Goal: Register for event/course

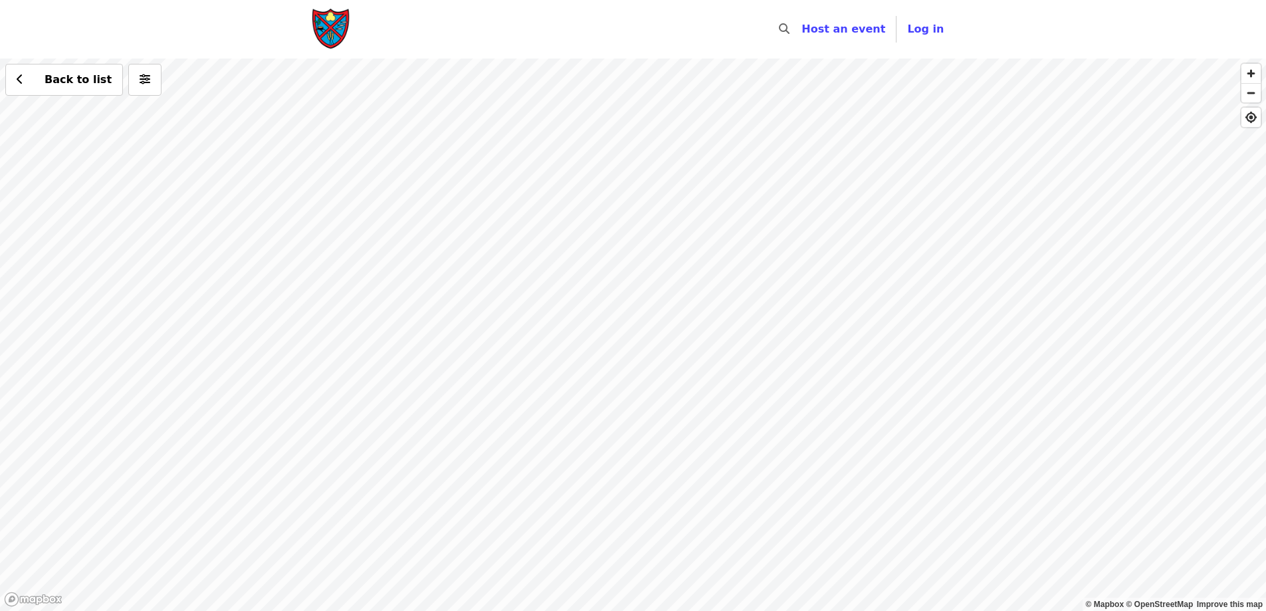
click at [464, 395] on div "Back to list" at bounding box center [633, 334] width 1266 height 552
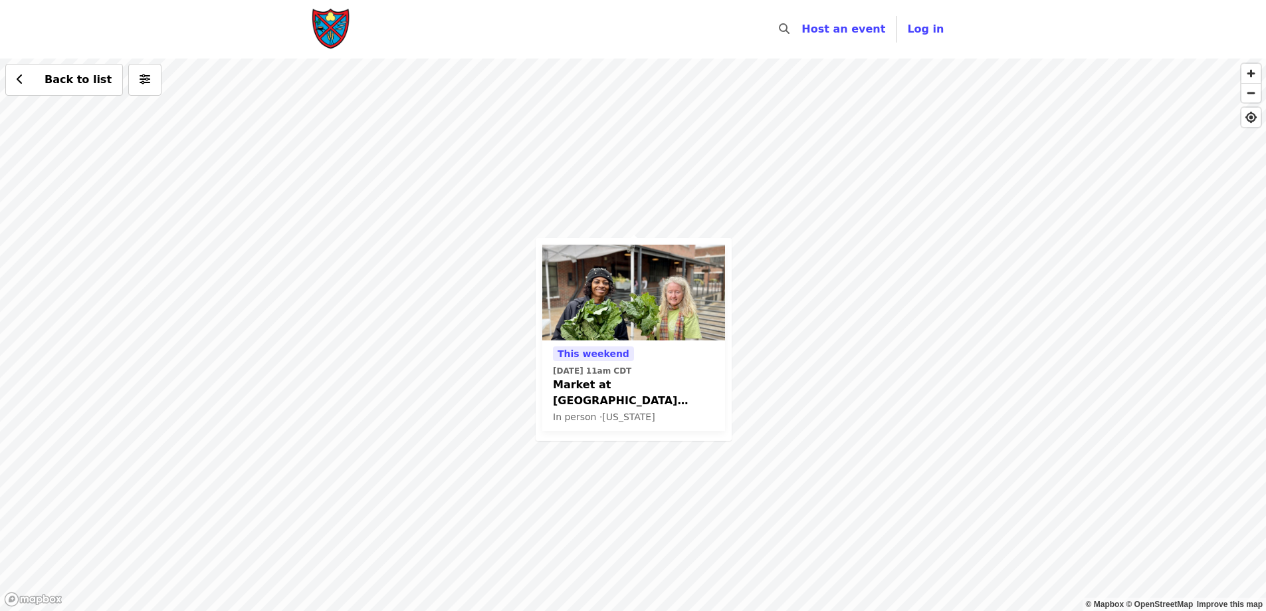
click at [595, 348] on span "This weekend" at bounding box center [593, 353] width 72 height 11
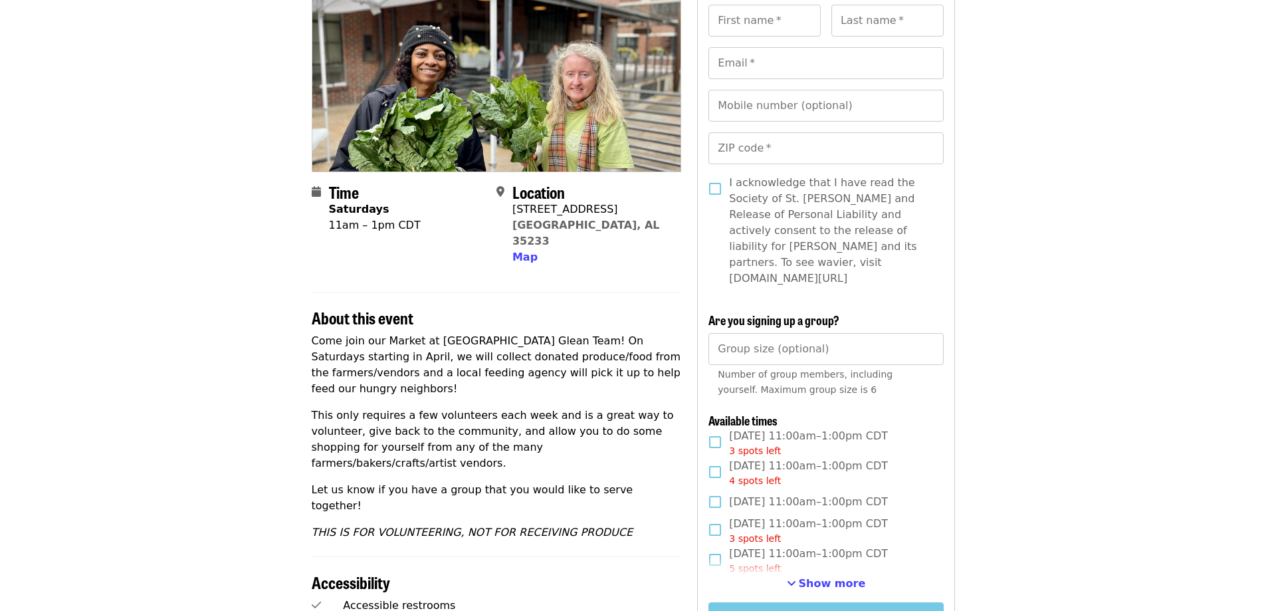
scroll to position [199, 0]
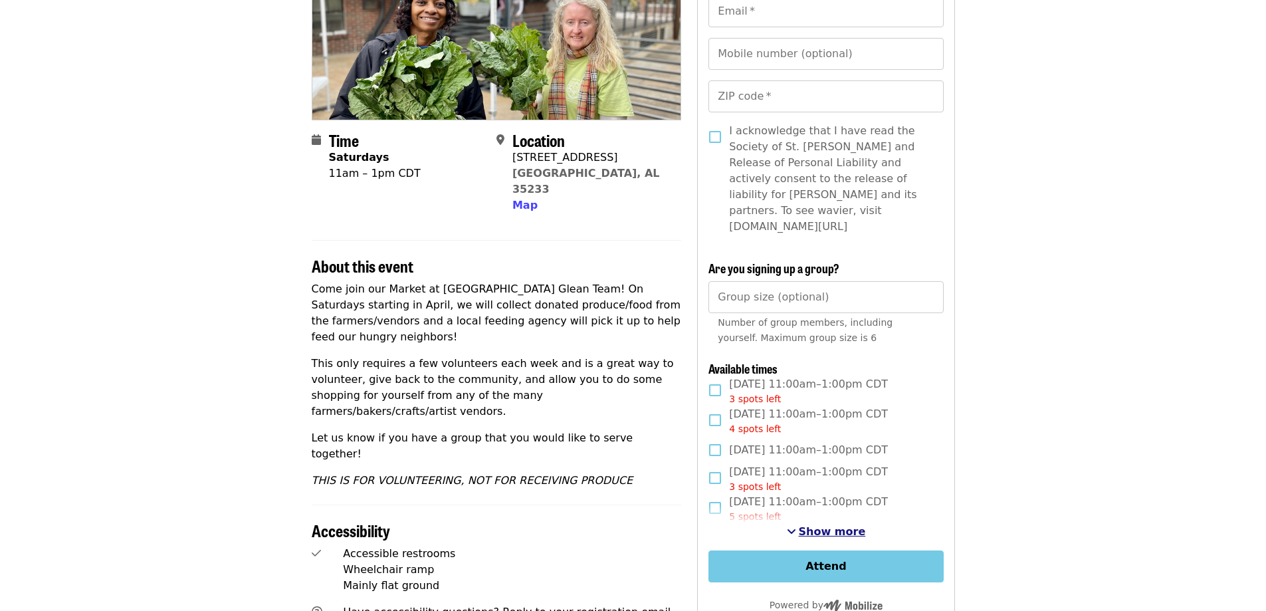
click at [810, 525] on span "Show more" at bounding box center [832, 531] width 67 height 13
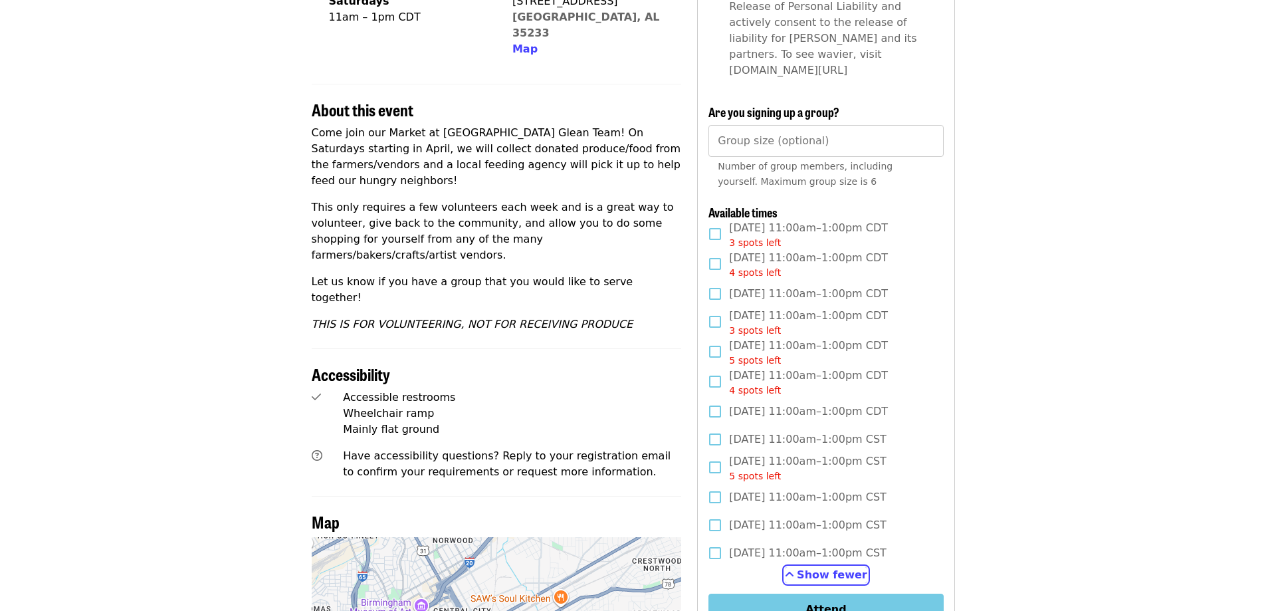
scroll to position [332, 0]
